Goal: Information Seeking & Learning: Learn about a topic

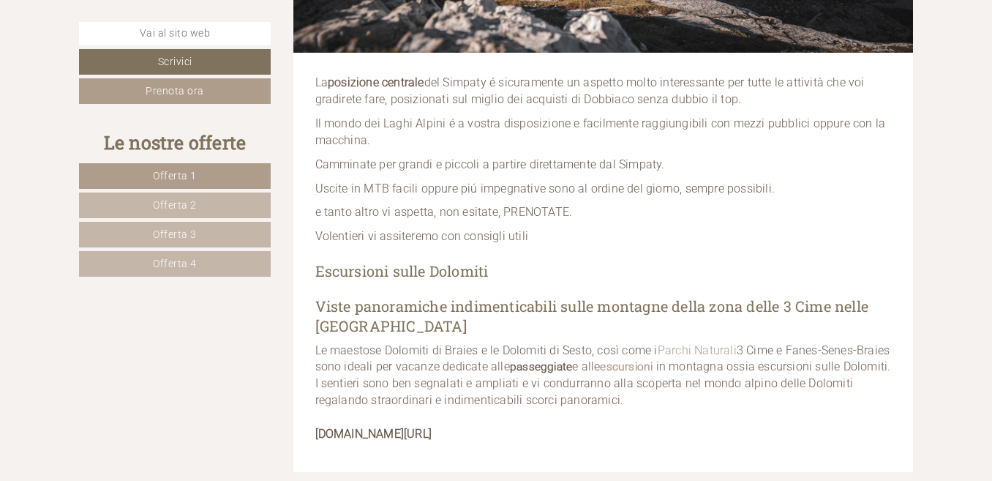
scroll to position [1097, 0]
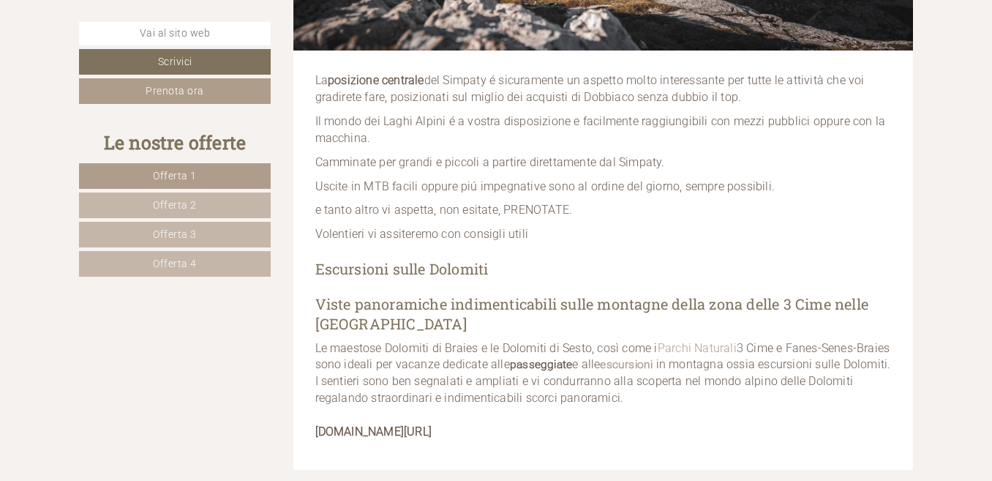
click at [153, 181] on span "Offerta 1" at bounding box center [175, 176] width 44 height 12
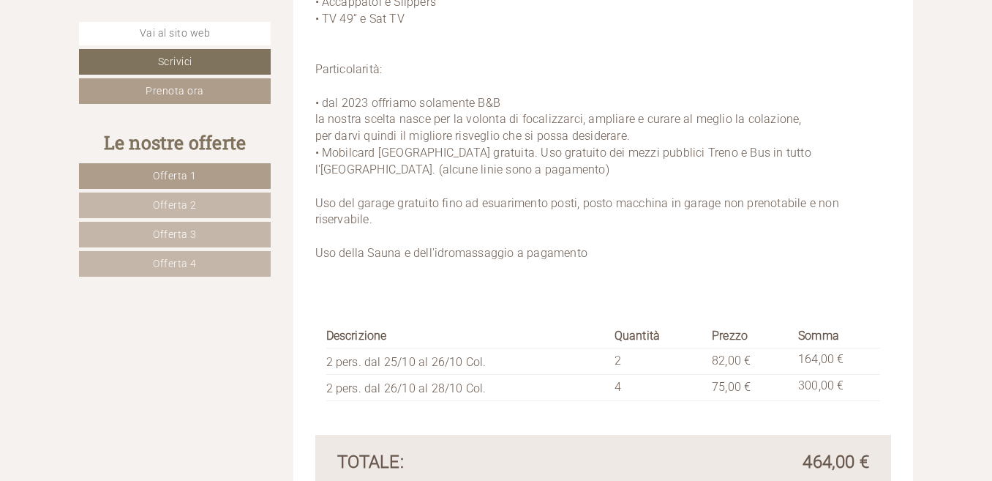
scroll to position [2320, 0]
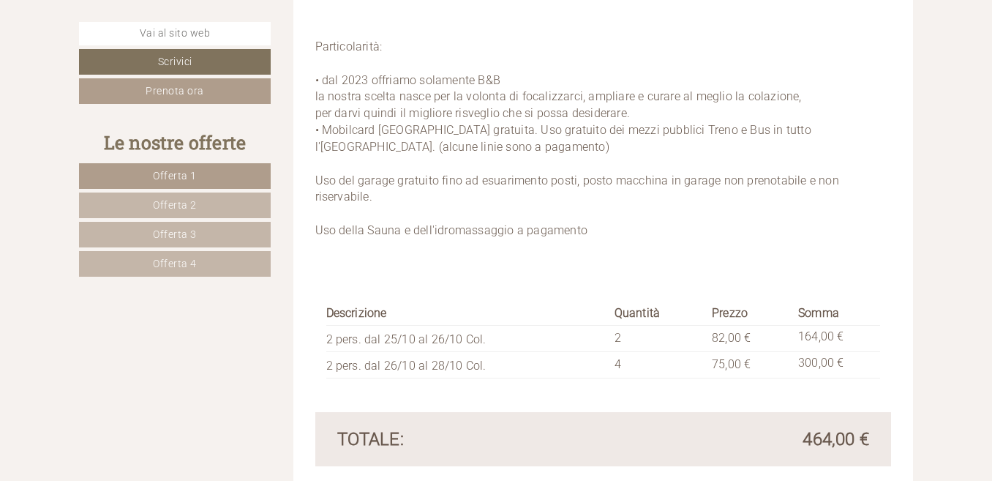
click at [229, 211] on link "Offerta 2" at bounding box center [175, 205] width 192 height 26
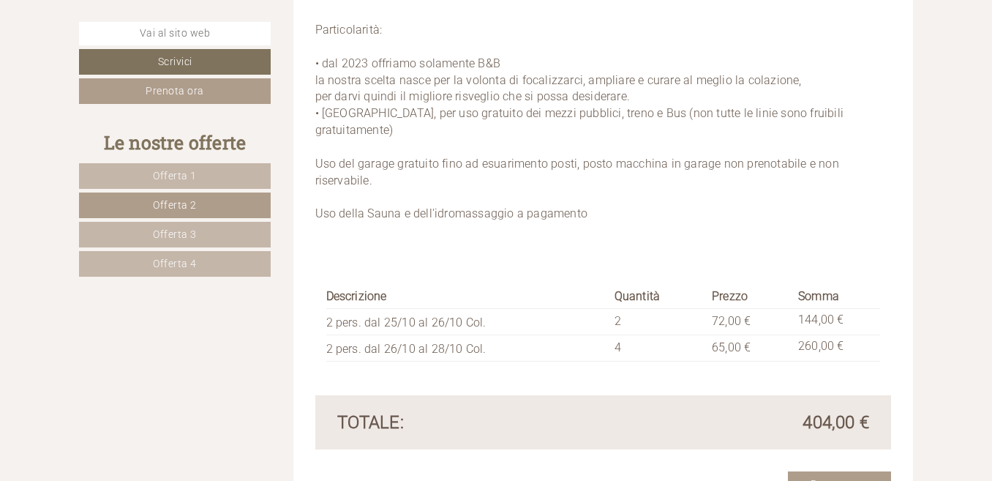
click at [200, 238] on link "Offerta 3" at bounding box center [175, 235] width 192 height 26
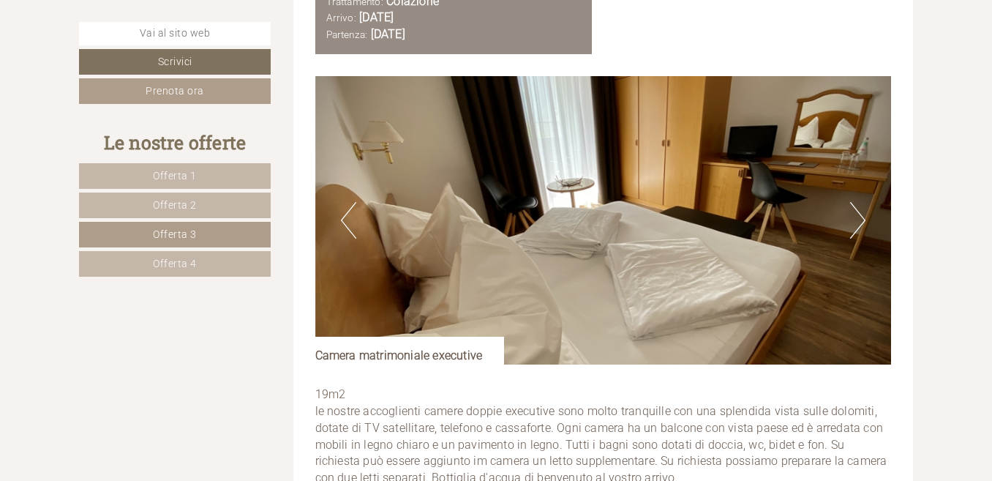
scroll to position [1735, 0]
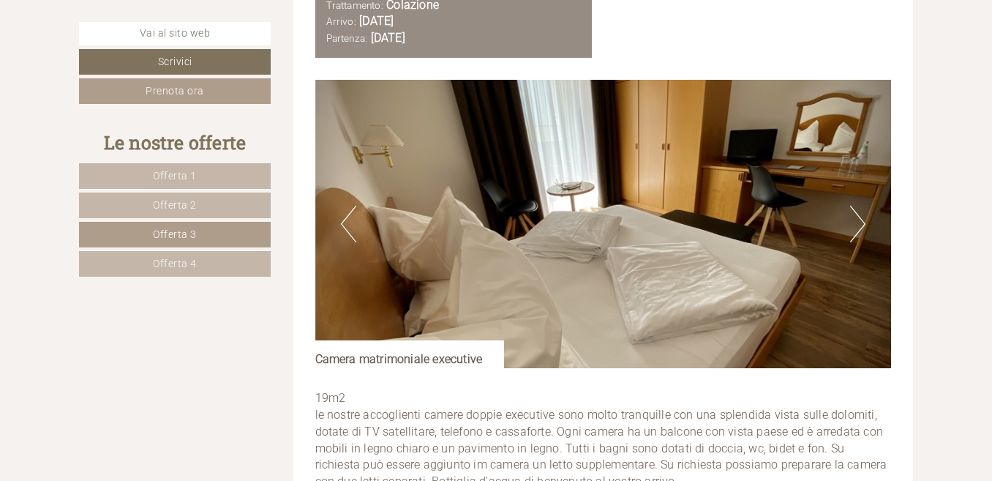
click at [858, 224] on button "Next" at bounding box center [857, 224] width 15 height 37
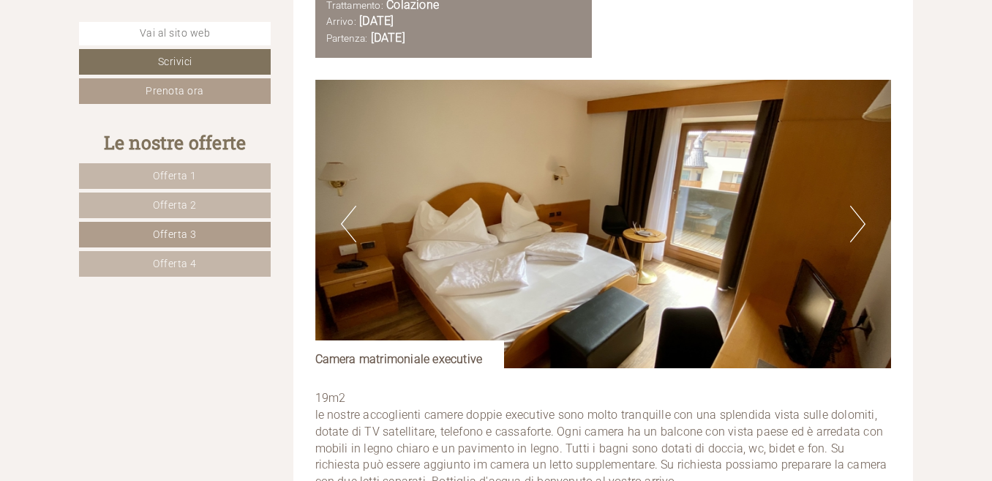
click at [859, 225] on button "Next" at bounding box center [857, 224] width 15 height 37
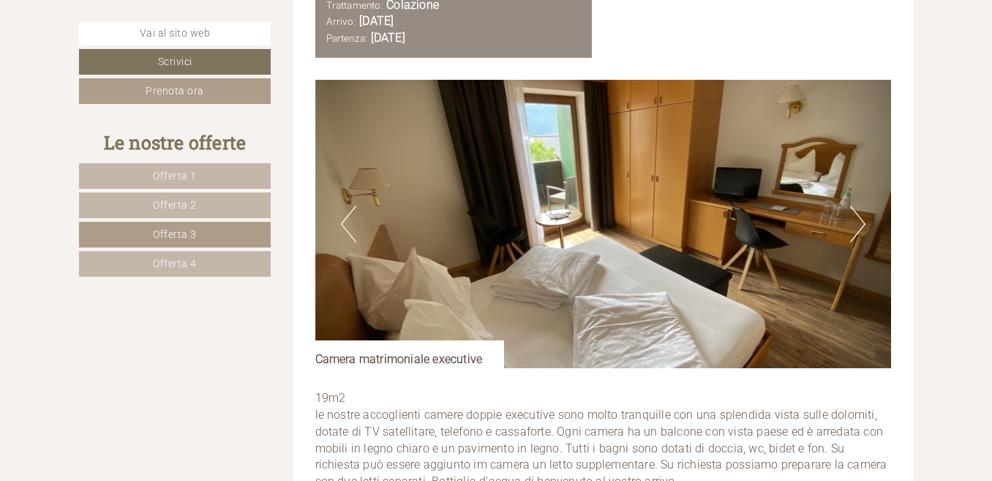
click at [859, 225] on button "Next" at bounding box center [857, 224] width 15 height 37
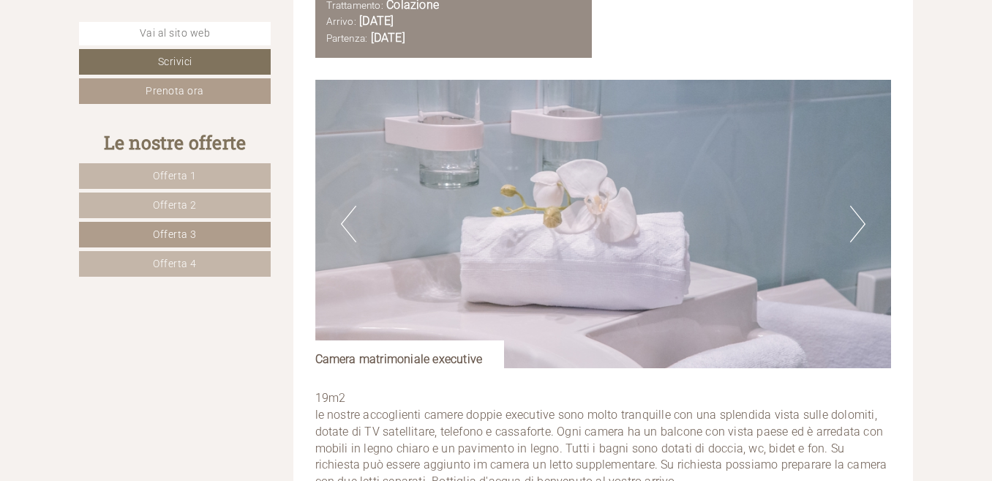
click at [859, 225] on button "Next" at bounding box center [857, 224] width 15 height 37
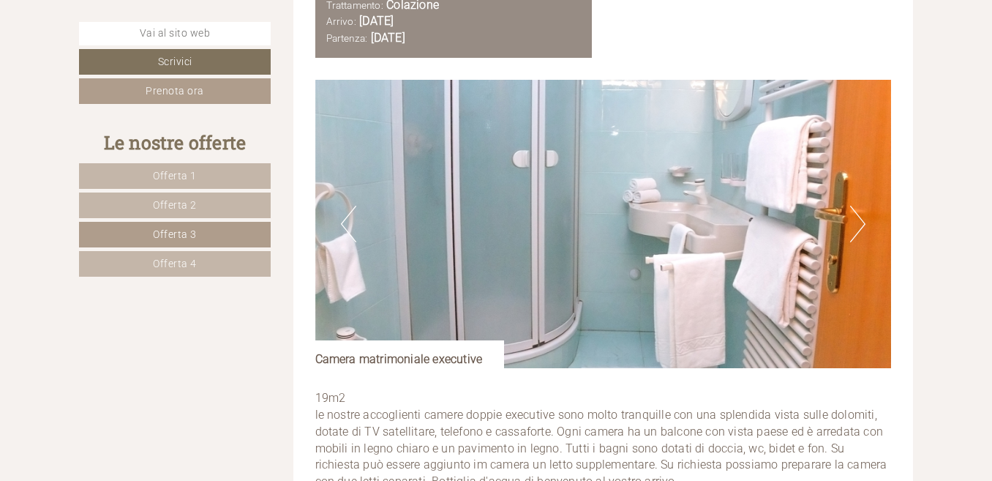
click at [859, 225] on button "Next" at bounding box center [857, 224] width 15 height 37
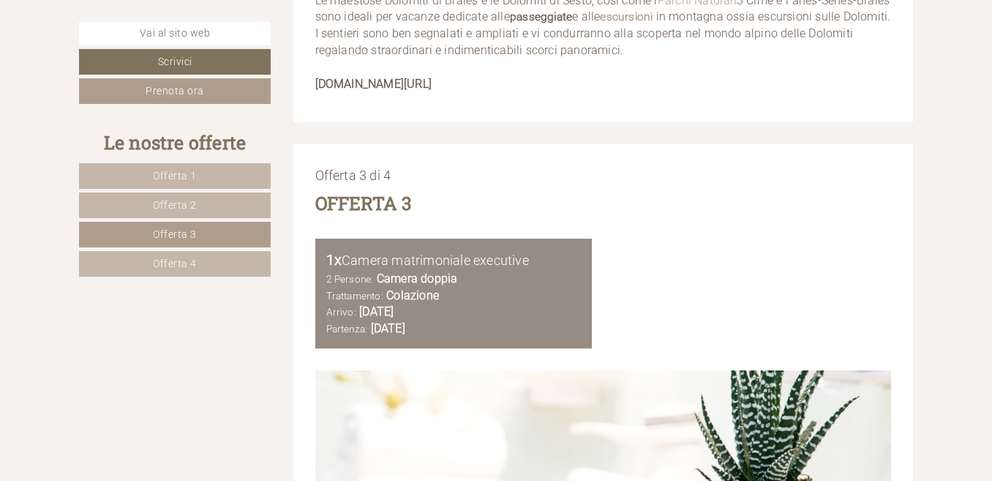
scroll to position [1442, 0]
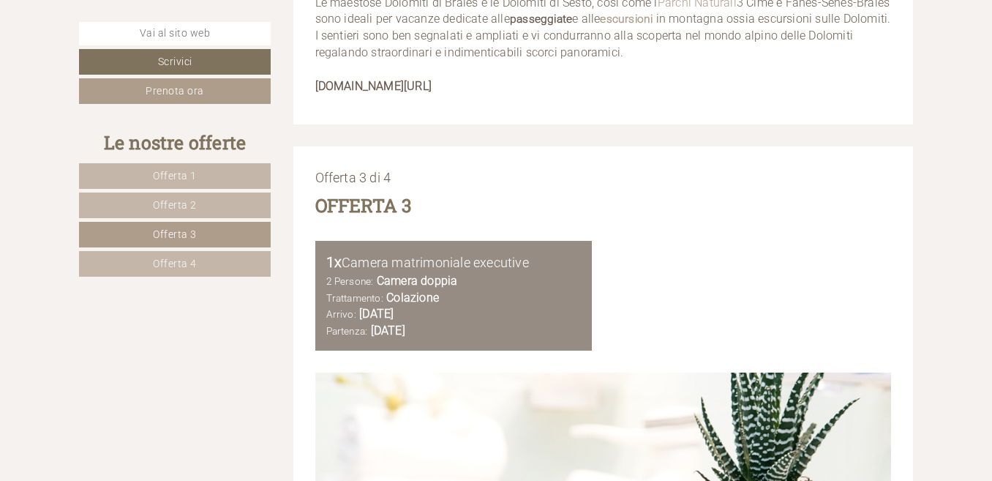
click at [234, 211] on link "Offerta 2" at bounding box center [175, 205] width 192 height 26
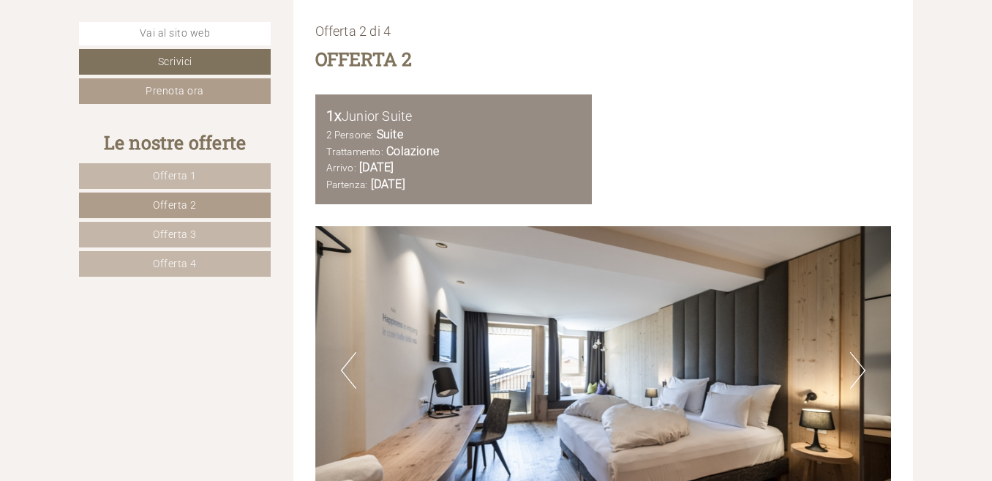
scroll to position [1662, 0]
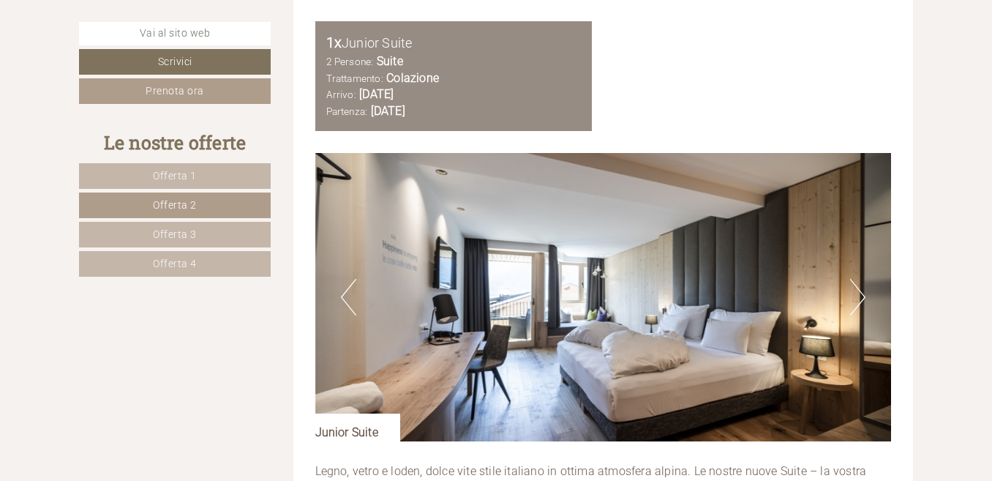
click at [860, 295] on button "Next" at bounding box center [857, 297] width 15 height 37
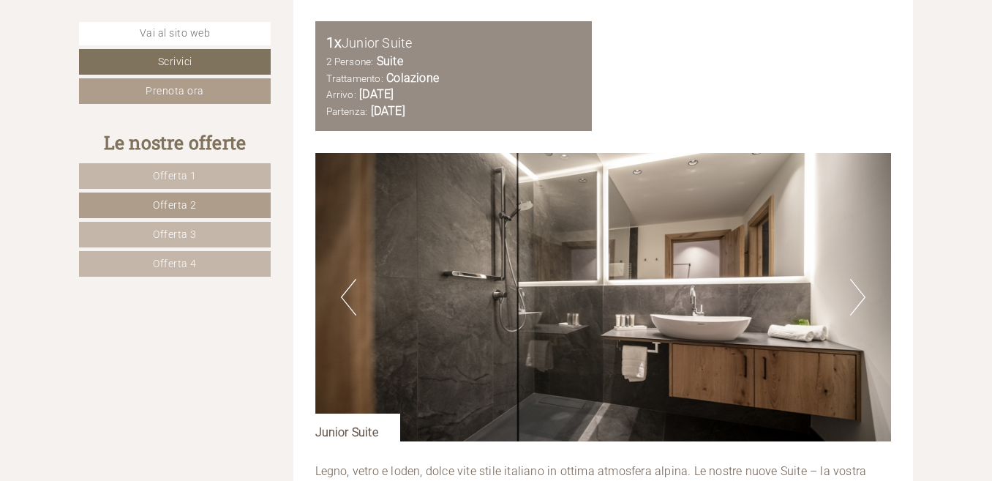
click at [861, 296] on button "Next" at bounding box center [857, 297] width 15 height 37
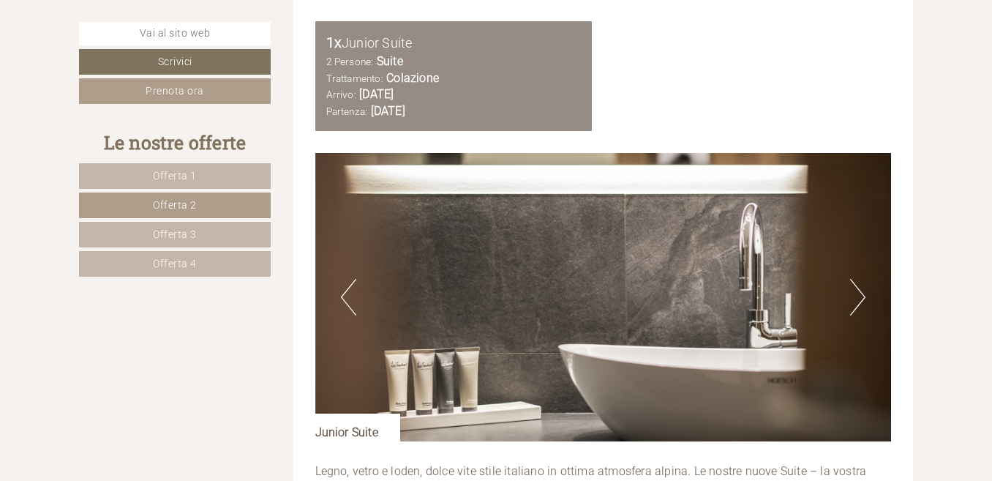
click at [861, 296] on button "Next" at bounding box center [857, 297] width 15 height 37
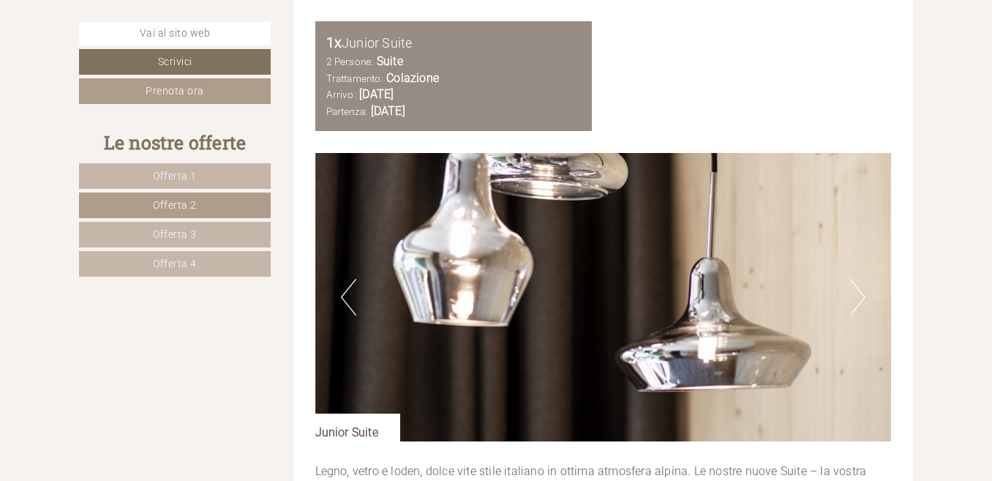
click at [861, 296] on button "Next" at bounding box center [857, 297] width 15 height 37
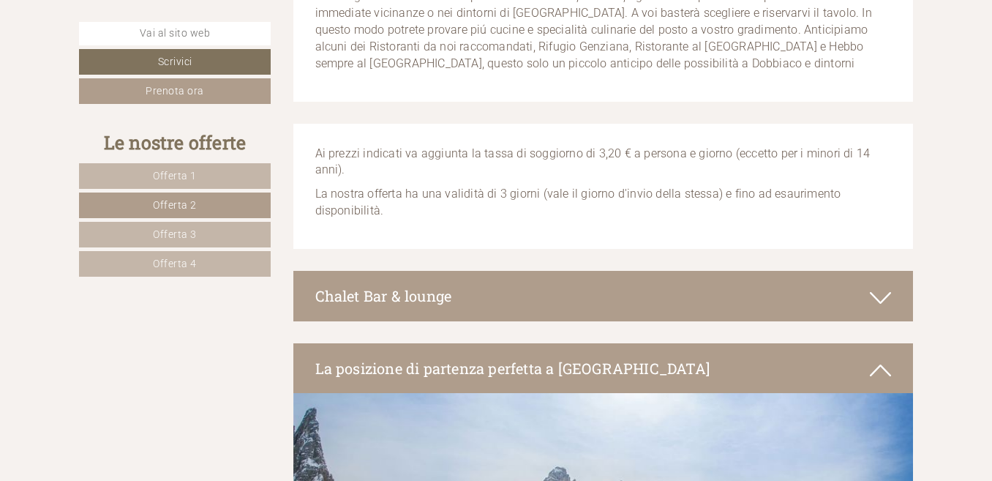
scroll to position [3856, 0]
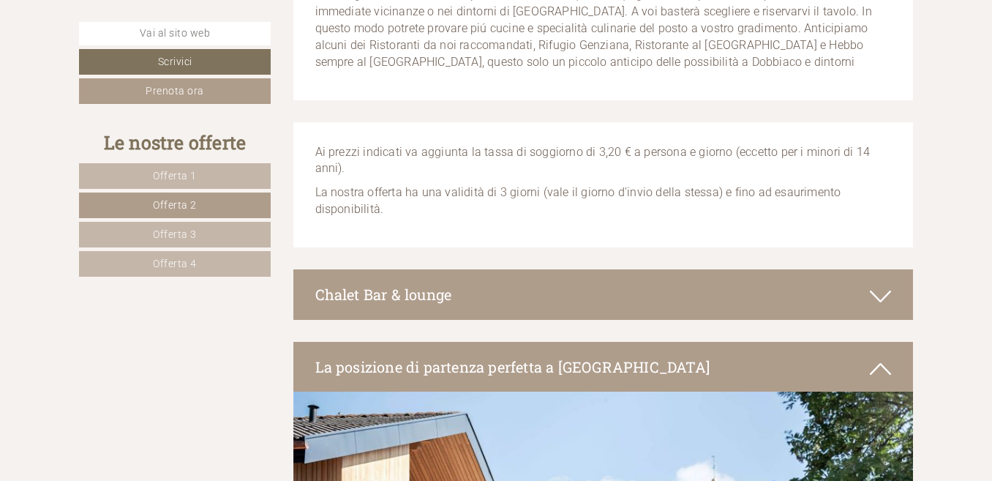
click at [889, 295] on icon at bounding box center [880, 296] width 21 height 25
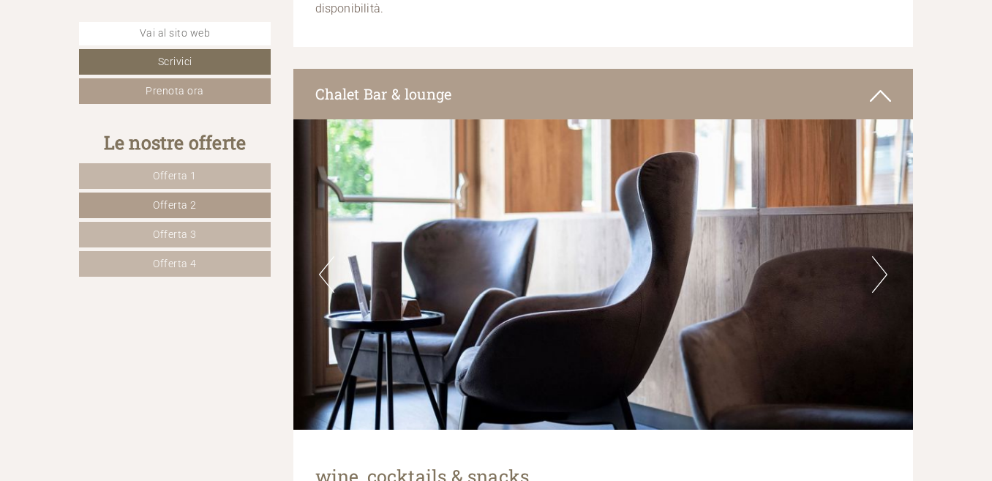
scroll to position [4075, 0]
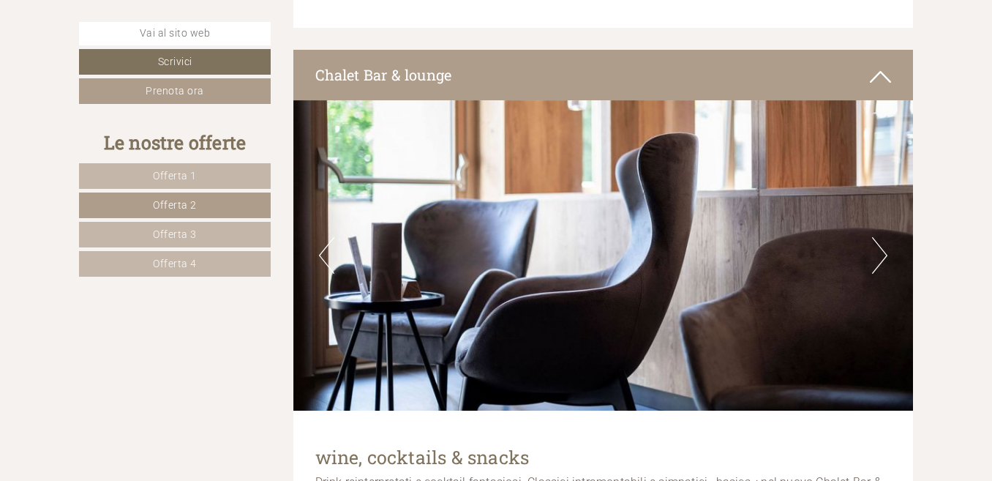
click at [882, 269] on button "Next" at bounding box center [879, 255] width 15 height 37
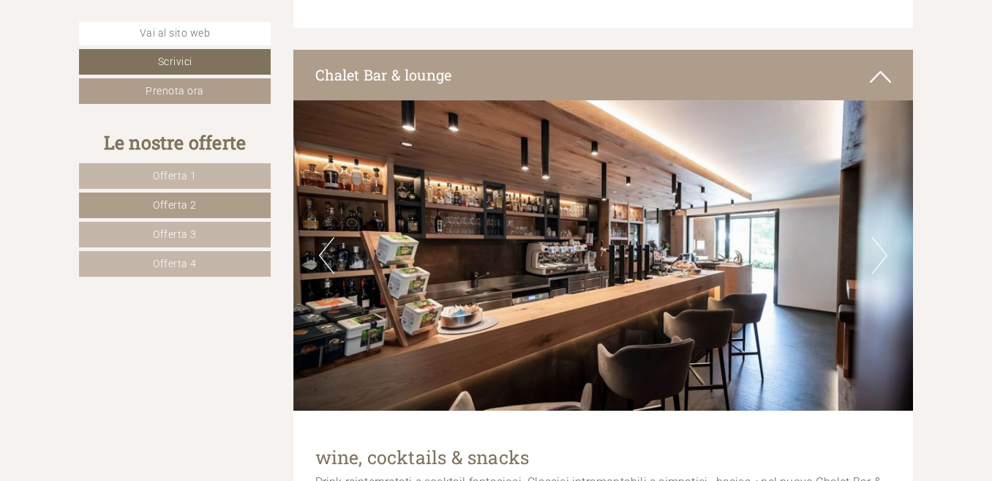
click at [881, 269] on button "Next" at bounding box center [879, 255] width 15 height 37
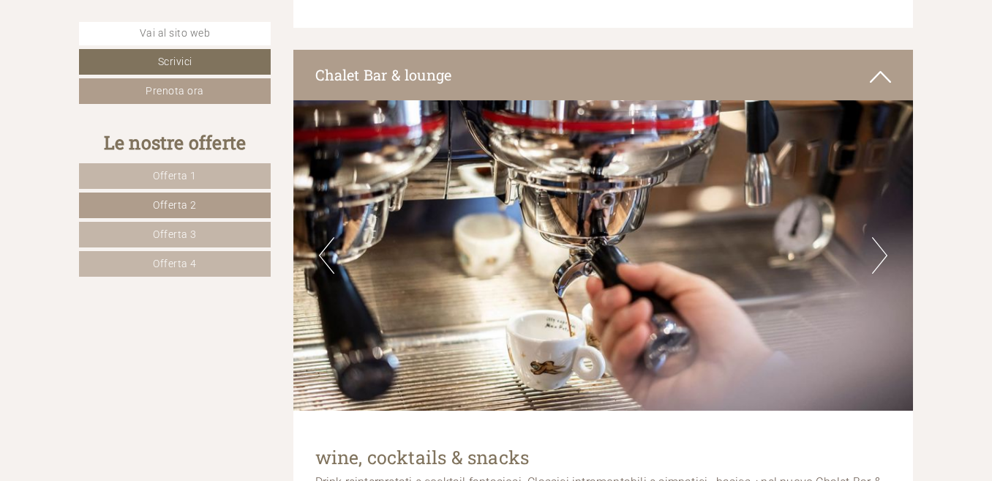
click at [881, 269] on button "Next" at bounding box center [879, 255] width 15 height 37
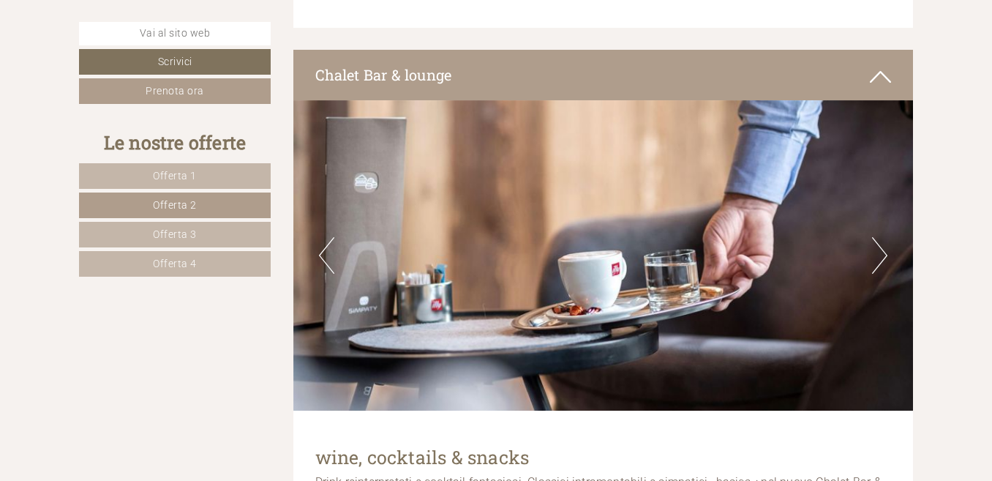
click at [881, 269] on button "Next" at bounding box center [879, 255] width 15 height 37
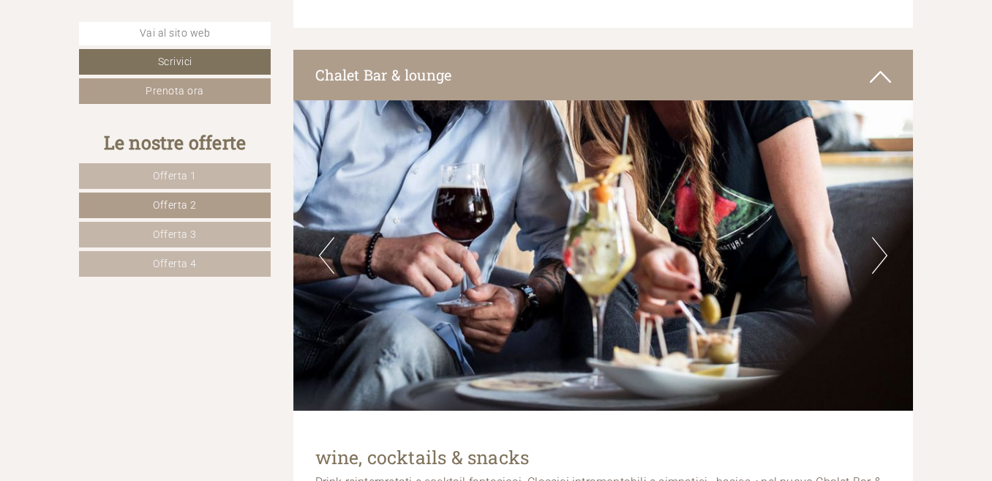
click at [881, 269] on button "Next" at bounding box center [879, 255] width 15 height 37
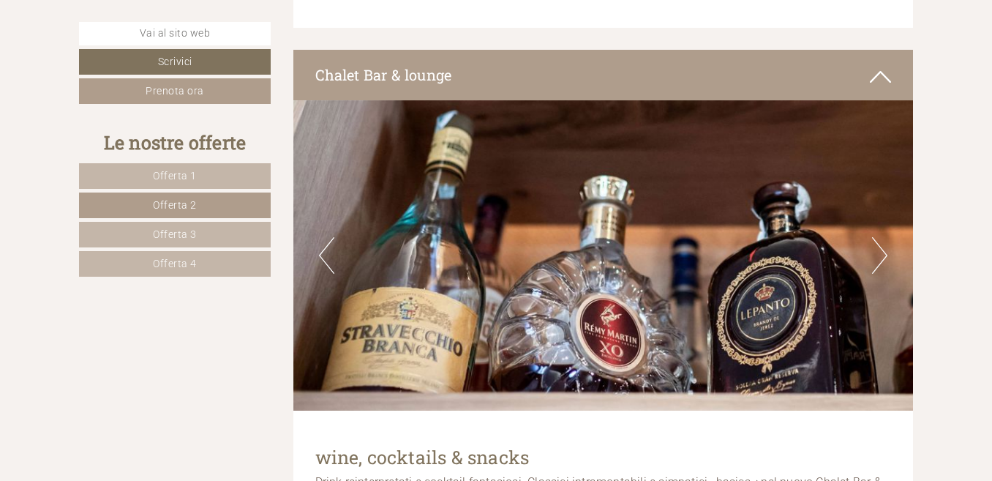
click at [881, 269] on button "Next" at bounding box center [879, 255] width 15 height 37
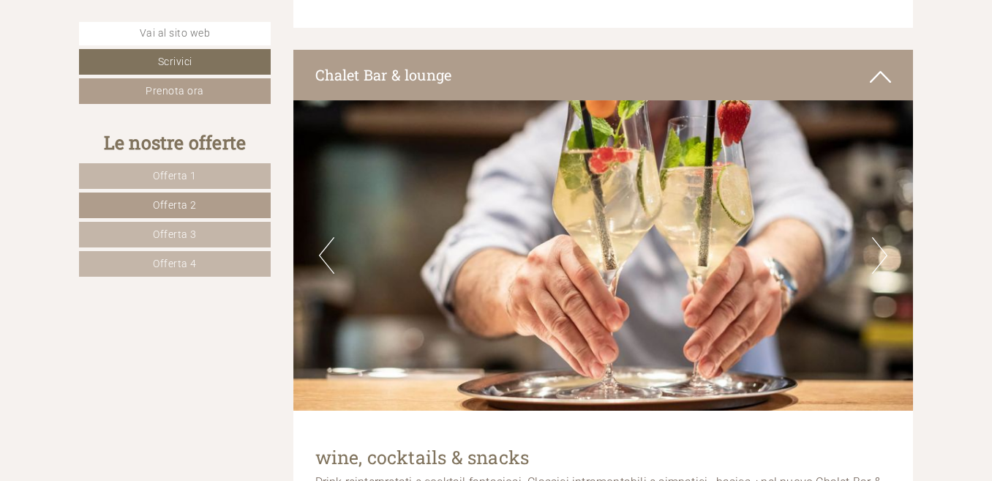
click at [881, 269] on button "Next" at bounding box center [879, 255] width 15 height 37
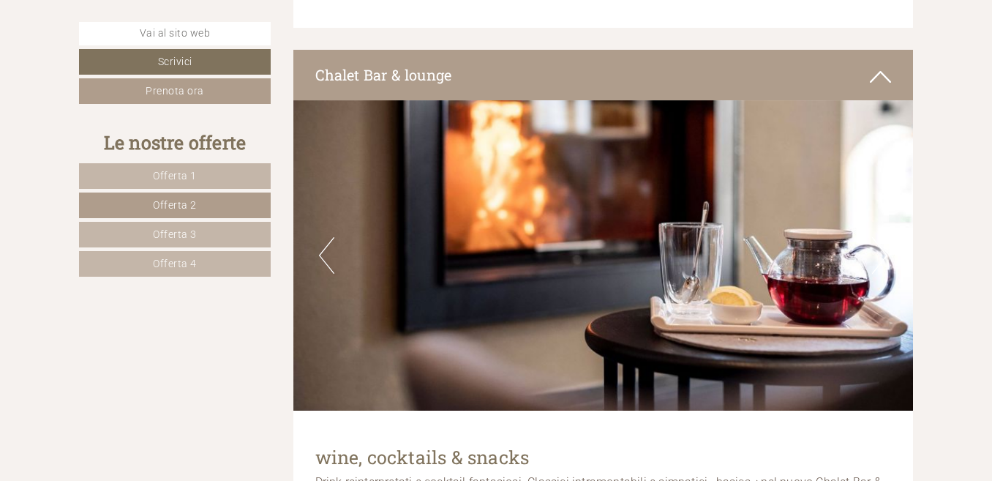
click at [881, 269] on button "Next" at bounding box center [879, 255] width 15 height 37
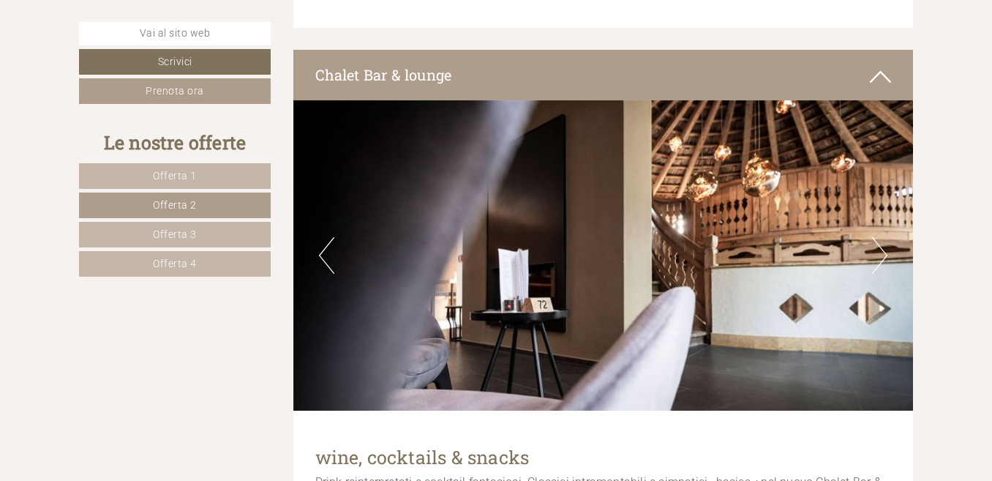
click at [881, 269] on button "Next" at bounding box center [879, 255] width 15 height 37
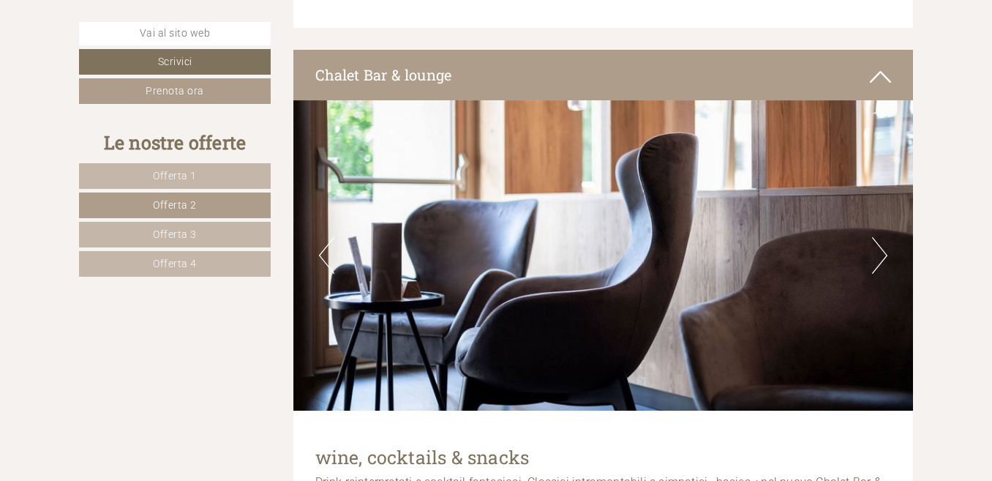
click at [881, 269] on button "Next" at bounding box center [879, 255] width 15 height 37
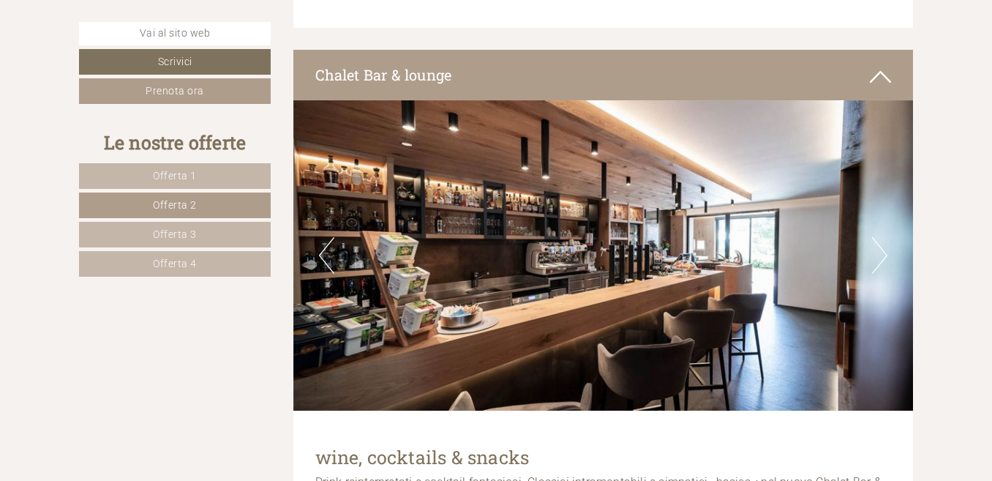
click at [881, 269] on button "Next" at bounding box center [879, 255] width 15 height 37
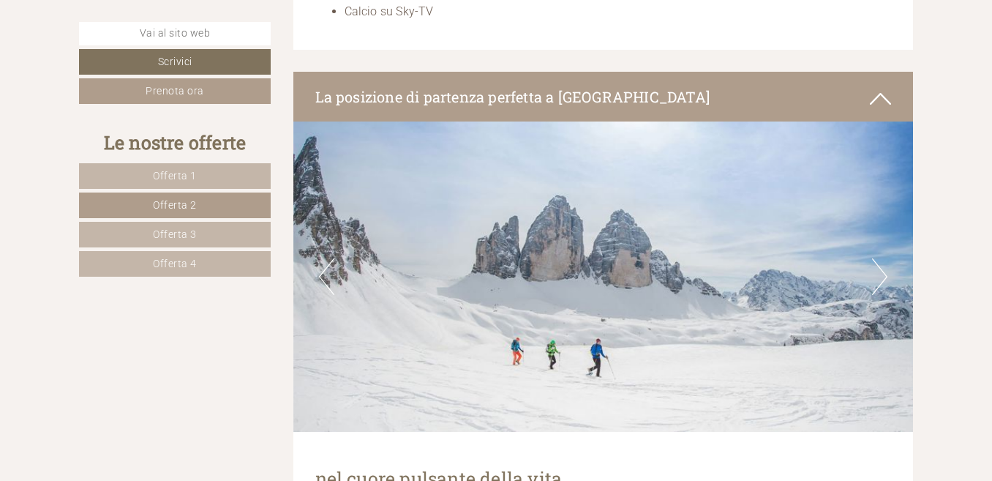
scroll to position [4807, 0]
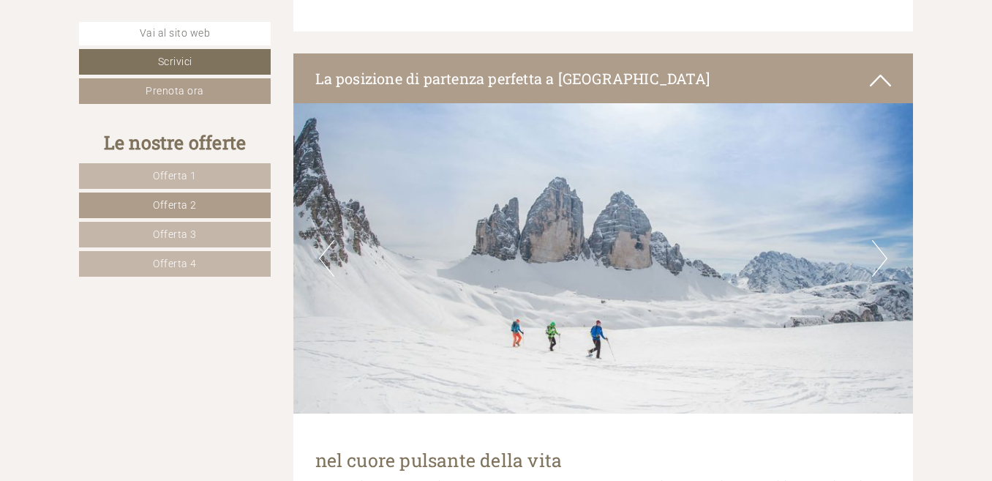
click at [883, 257] on button "Next" at bounding box center [879, 258] width 15 height 37
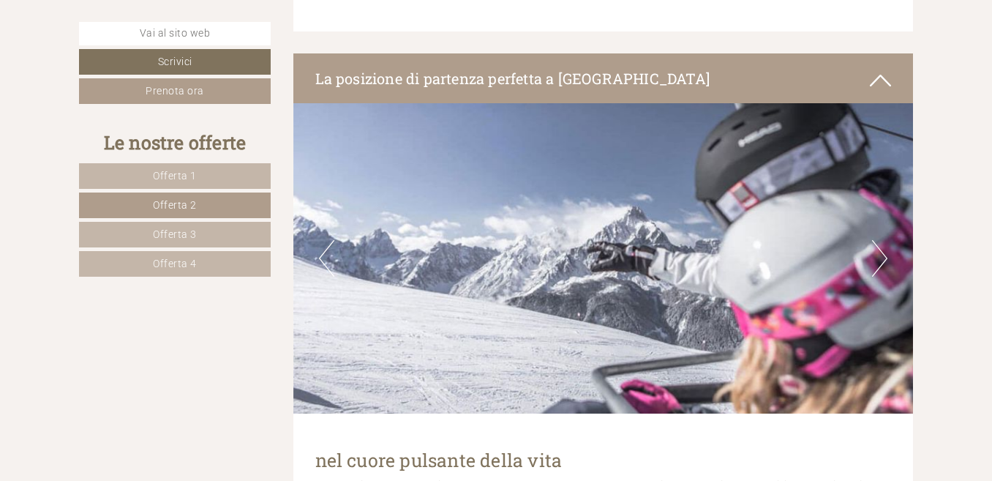
click at [883, 257] on button "Next" at bounding box center [879, 258] width 15 height 37
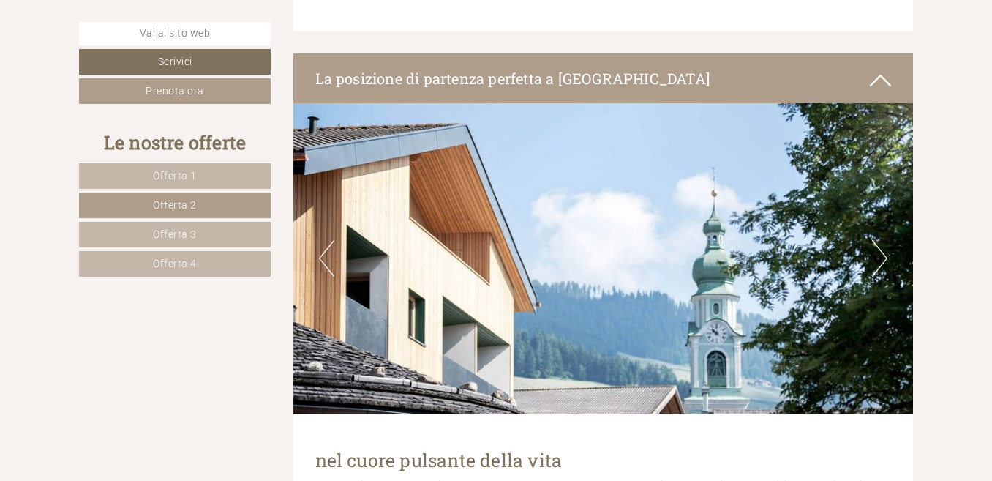
click at [883, 257] on button "Next" at bounding box center [879, 258] width 15 height 37
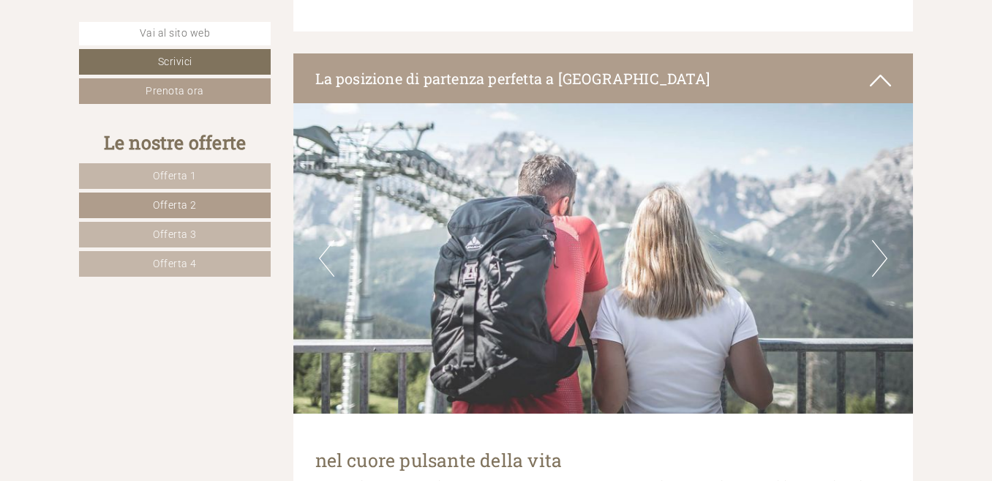
click at [883, 257] on button "Next" at bounding box center [879, 258] width 15 height 37
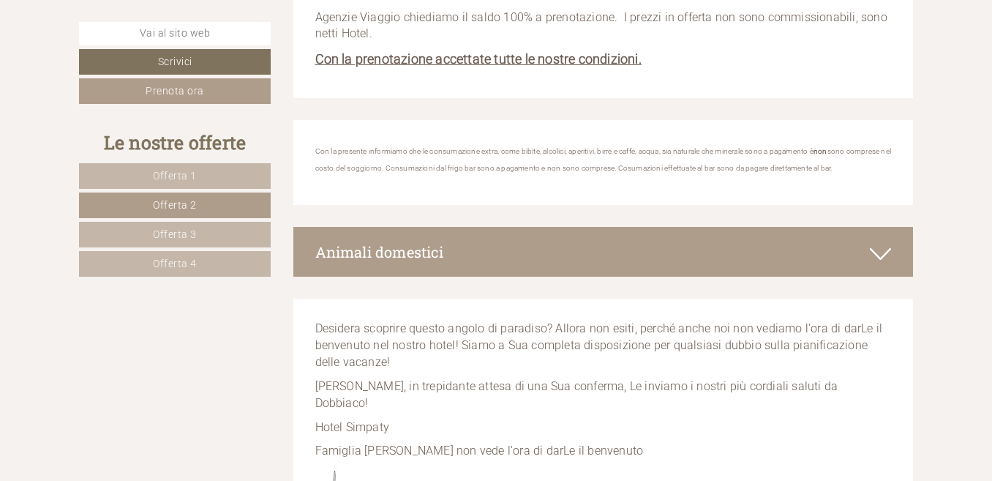
scroll to position [7001, 0]
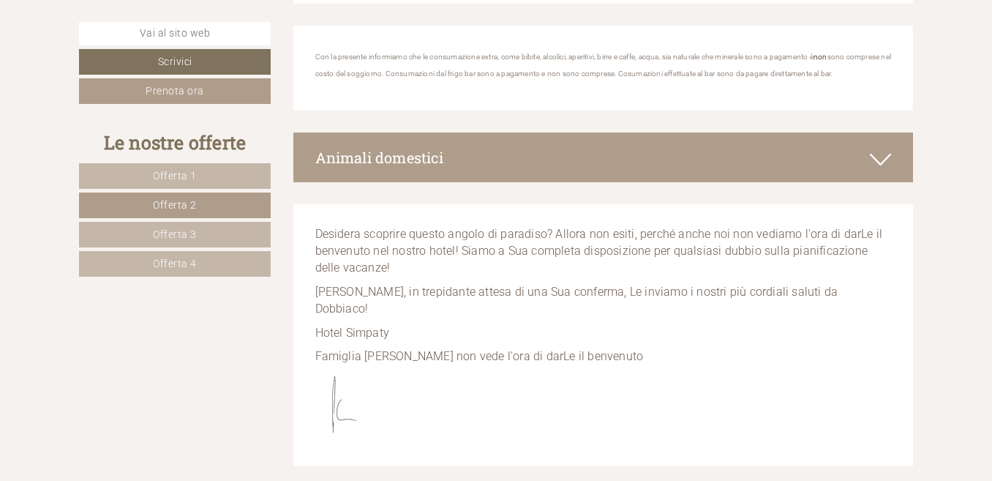
click at [873, 147] on icon at bounding box center [880, 159] width 21 height 25
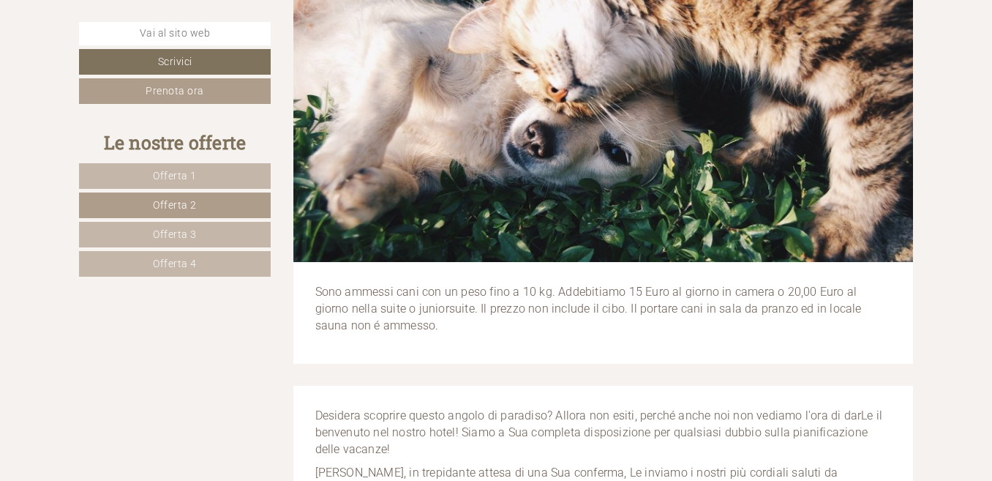
scroll to position [6928, 0]
